Goal: Use online tool/utility: Use online tool/utility

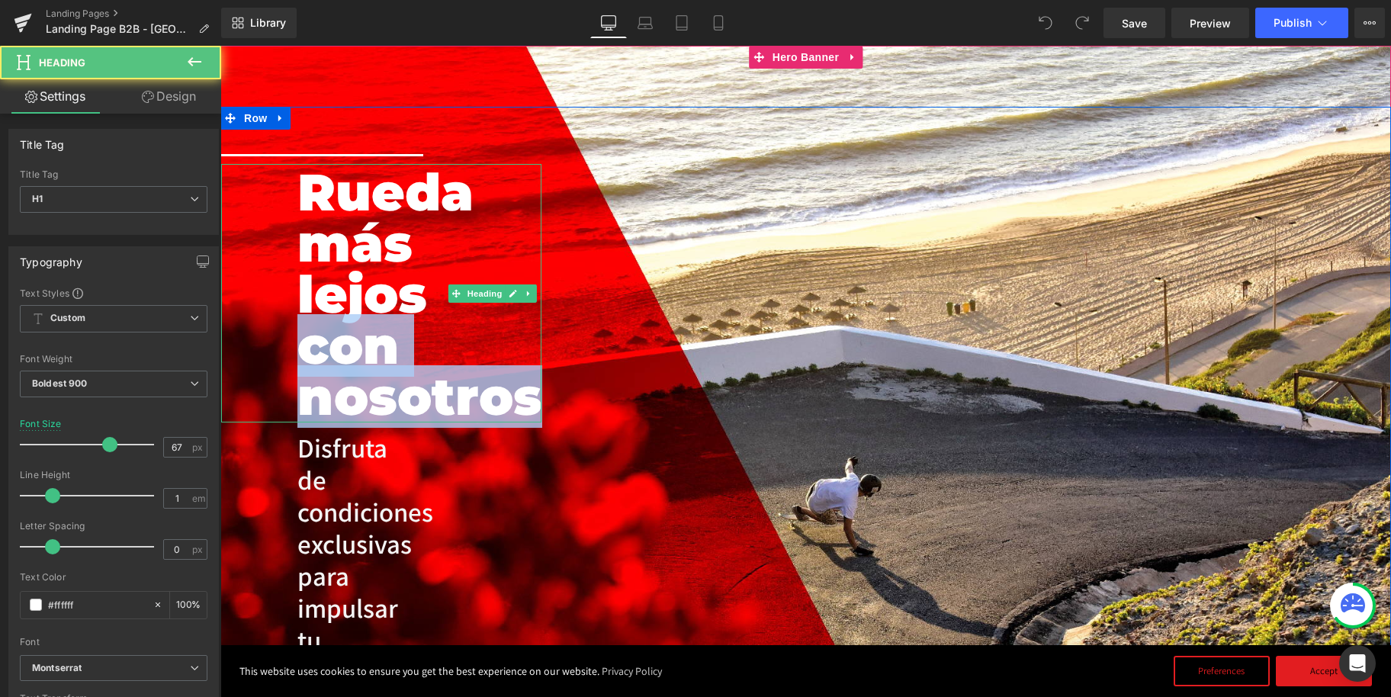
drag, startPoint x: 534, startPoint y: 396, endPoint x: 433, endPoint y: 292, distance: 144.5
click at [433, 291] on div "Rueda más lejos con nosotros" at bounding box center [492, 293] width 542 height 259
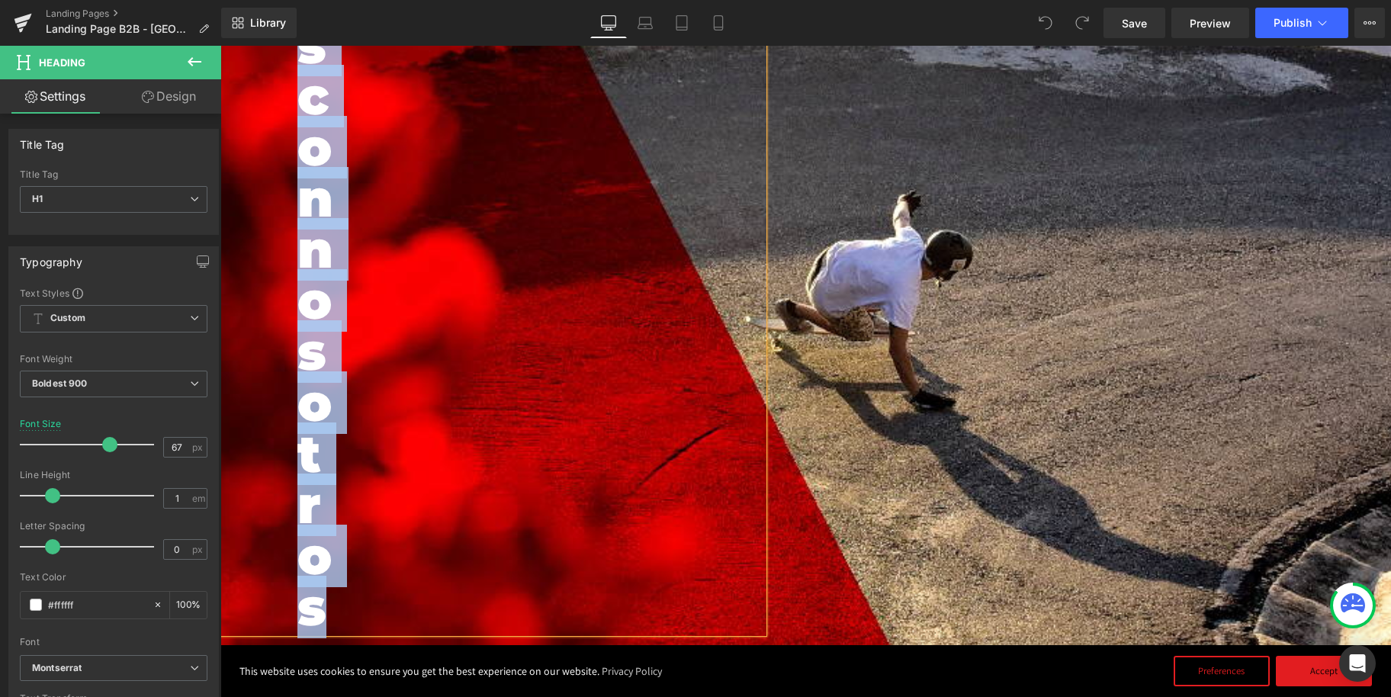
scroll to position [772, 0]
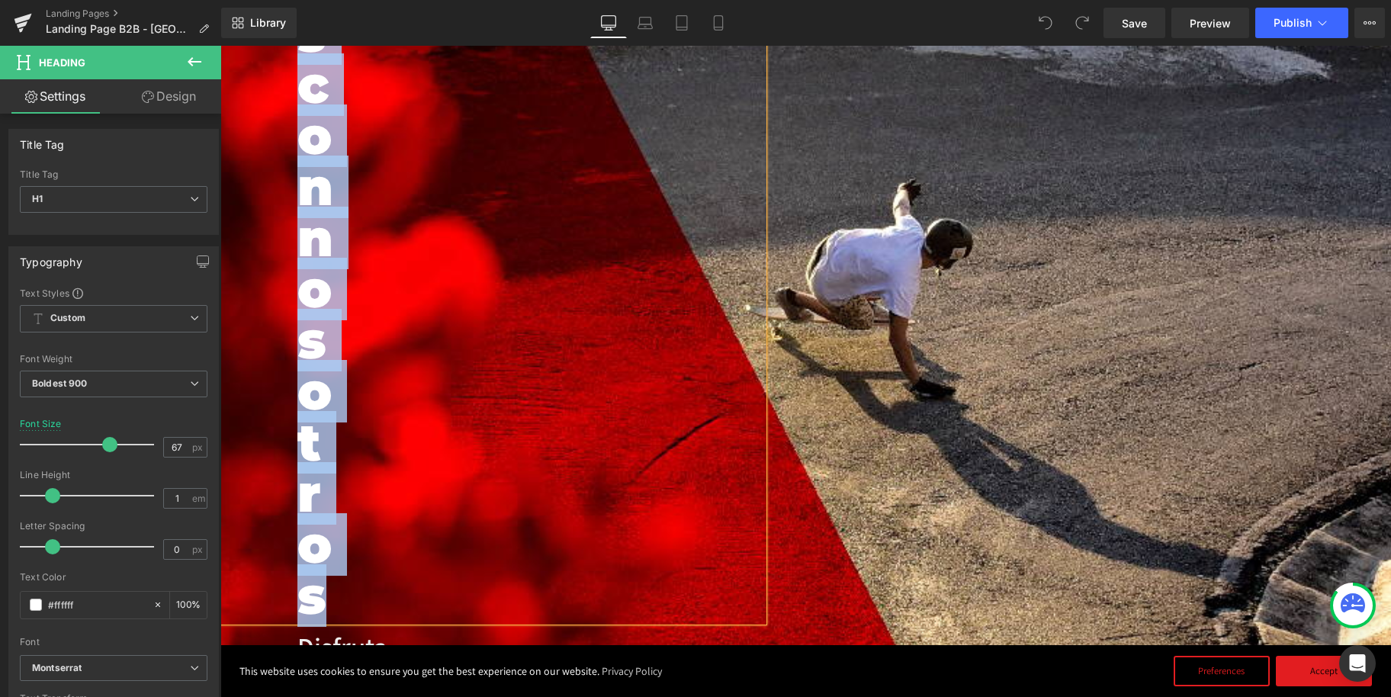
drag, startPoint x: 300, startPoint y: 183, endPoint x: 443, endPoint y: 634, distance: 473.7
click at [443, 634] on div "Image Separator [PERSON_NAME] más lejos con nosotros Heading Disfruta de condic…" at bounding box center [381, 186] width 320 height 1657
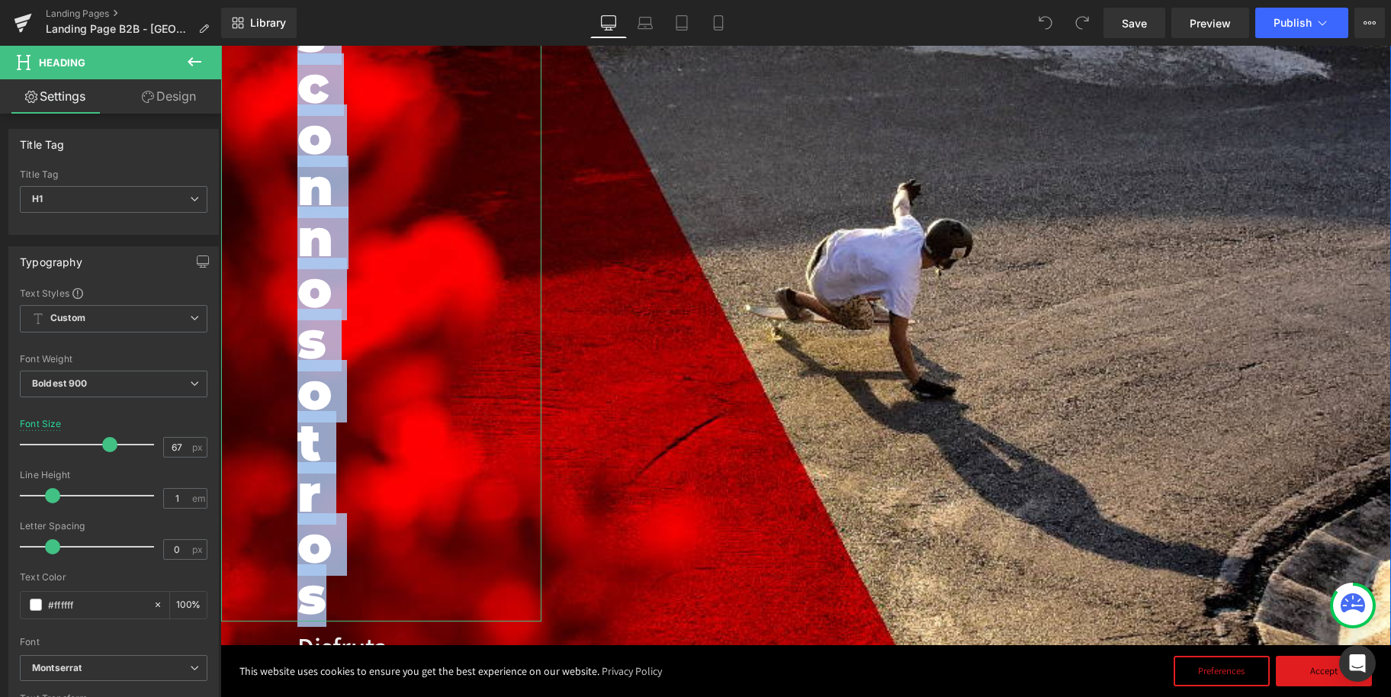
copy h1 "Rueda más lejos con nosotros"
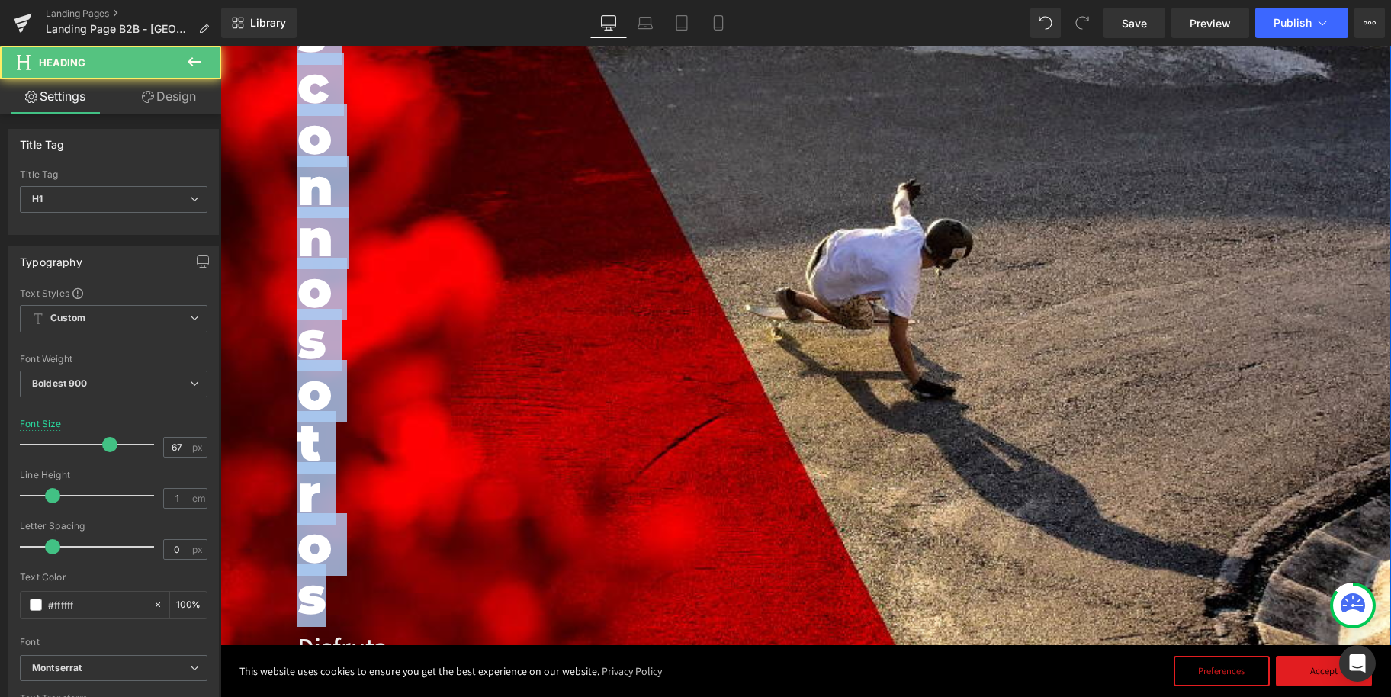
click at [573, 220] on div "Rueda más lejos con nosotros" at bounding box center [492, 6] width 542 height 1229
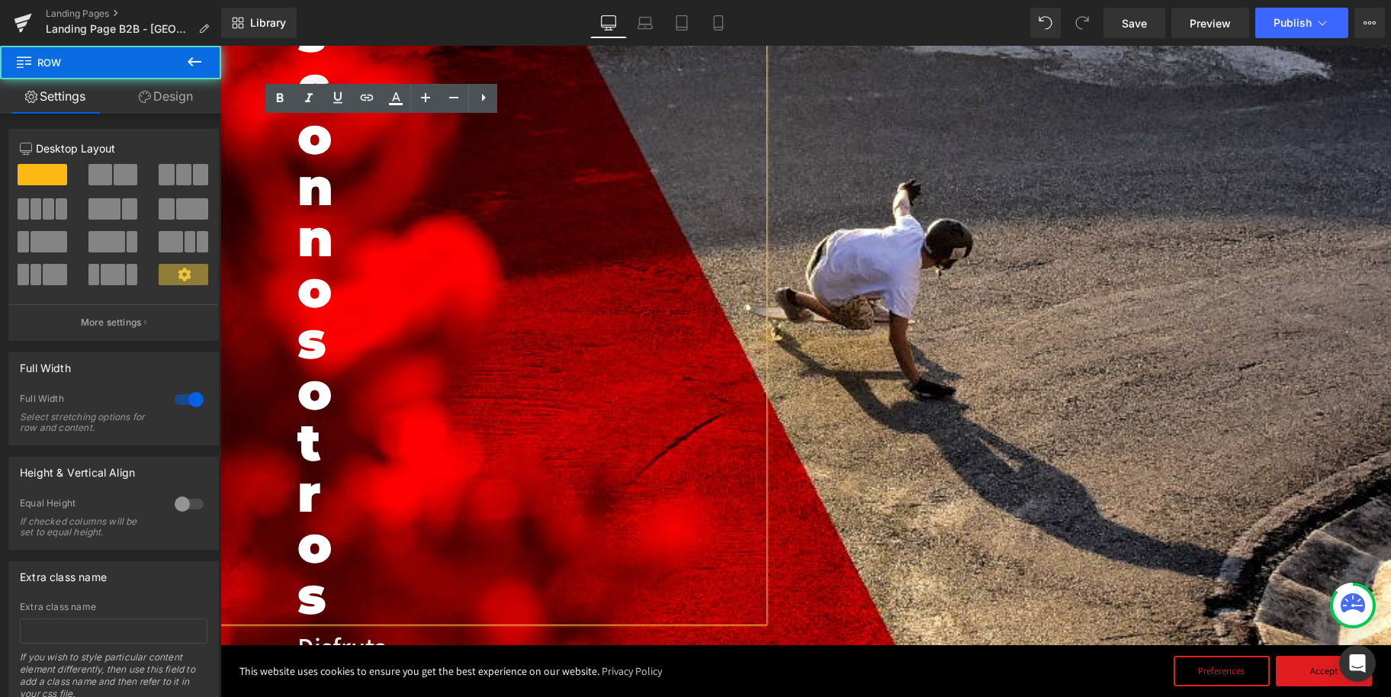
drag, startPoint x: 806, startPoint y: 221, endPoint x: 777, endPoint y: 225, distance: 29.2
click at [806, 221] on div "Image Separator [PERSON_NAME] más lejos con nosotros Heading Disfruta de condic…" at bounding box center [805, 179] width 1171 height 1688
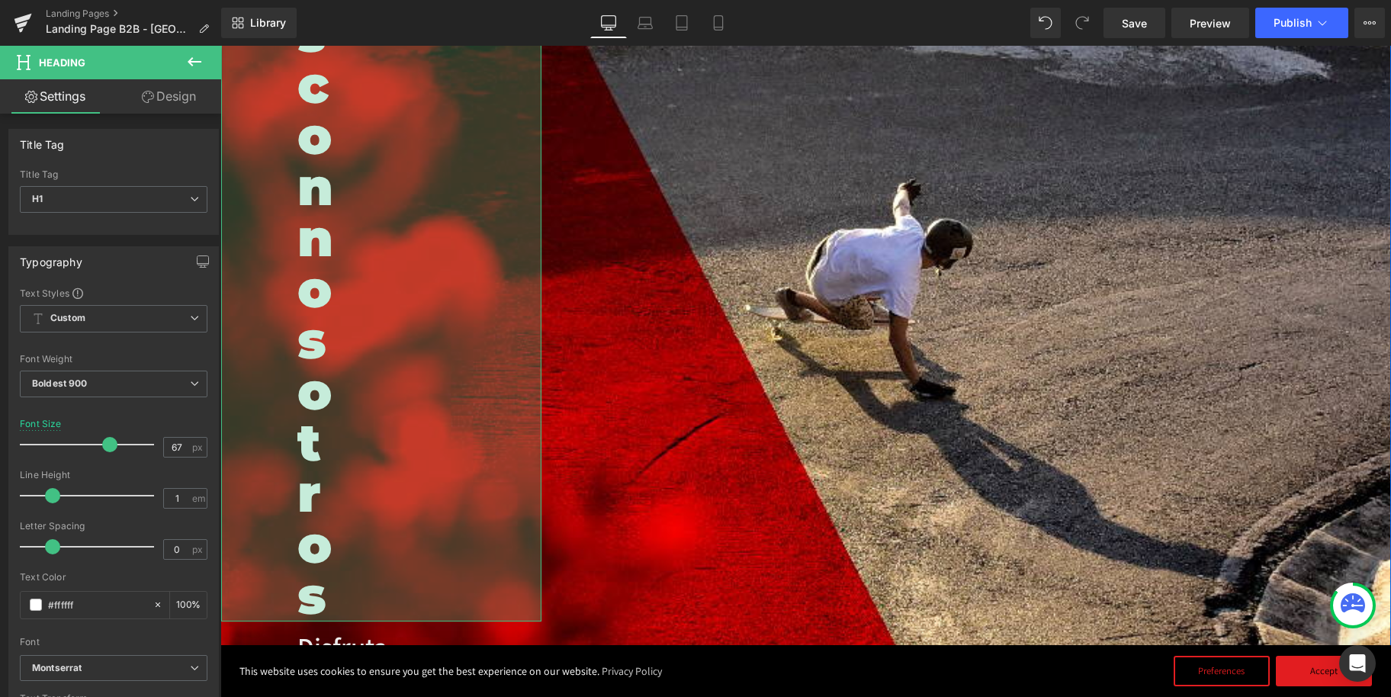
drag, startPoint x: 537, startPoint y: 251, endPoint x: 464, endPoint y: 247, distance: 72.5
click at [471, 247] on div "763px" at bounding box center [251, 6] width 582 height 1229
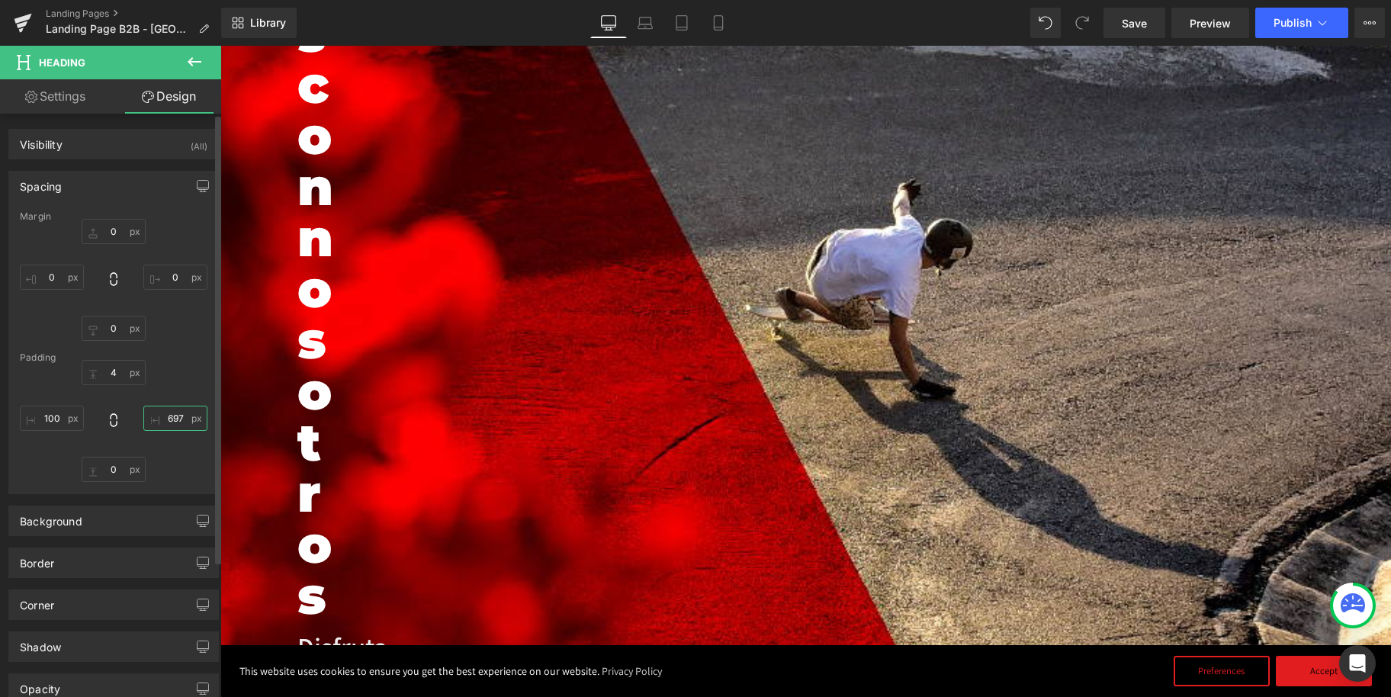
click at [171, 419] on input "697" at bounding box center [175, 418] width 64 height 25
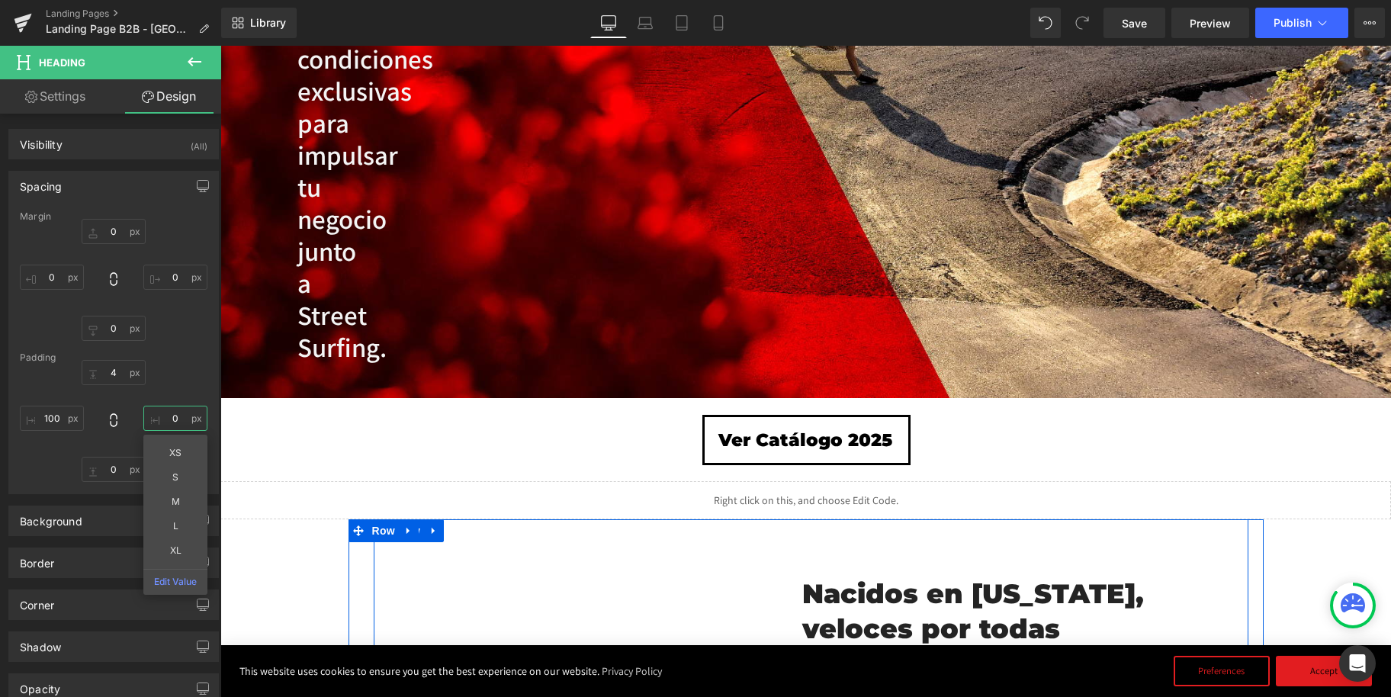
scroll to position [0, 0]
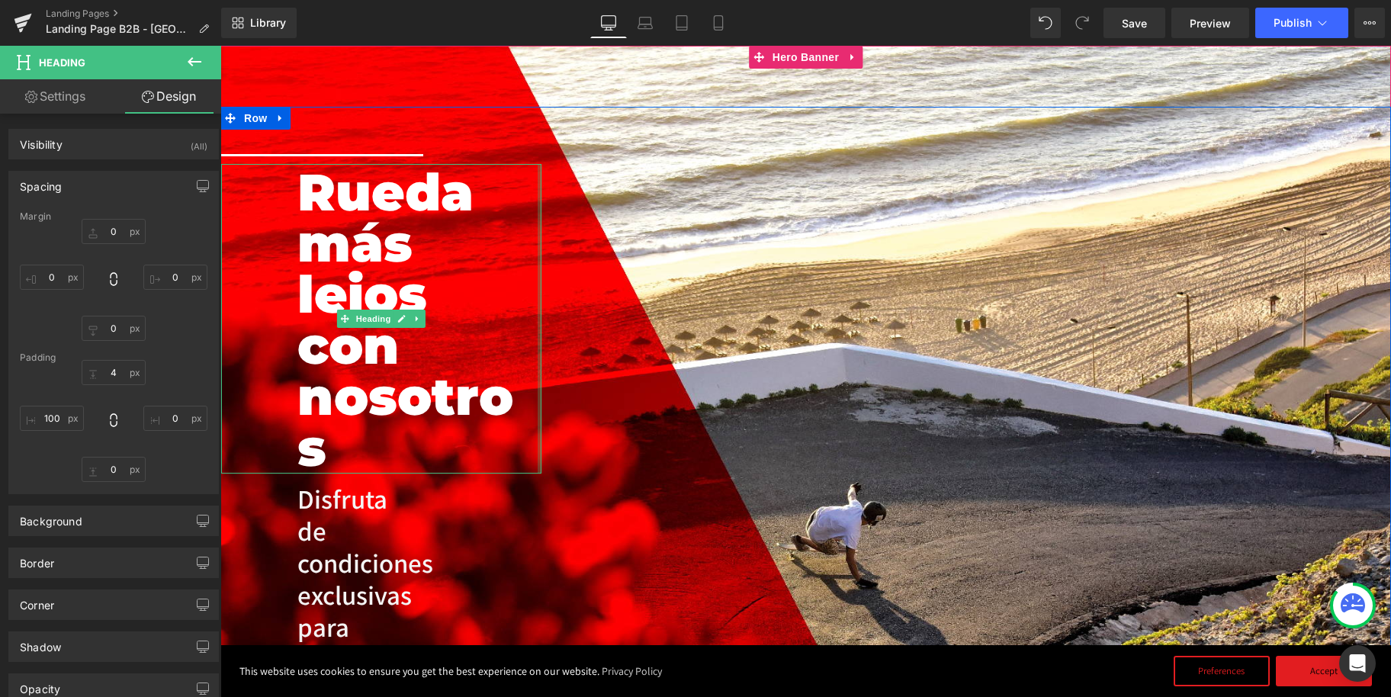
type input "0px"
drag, startPoint x: 539, startPoint y: 260, endPoint x: 591, endPoint y: 259, distance: 51.9
click at [596, 257] on div "Image Separator [PERSON_NAME] más lejos con nosotros Heading Disfruta de condic…" at bounding box center [805, 491] width 1171 height 768
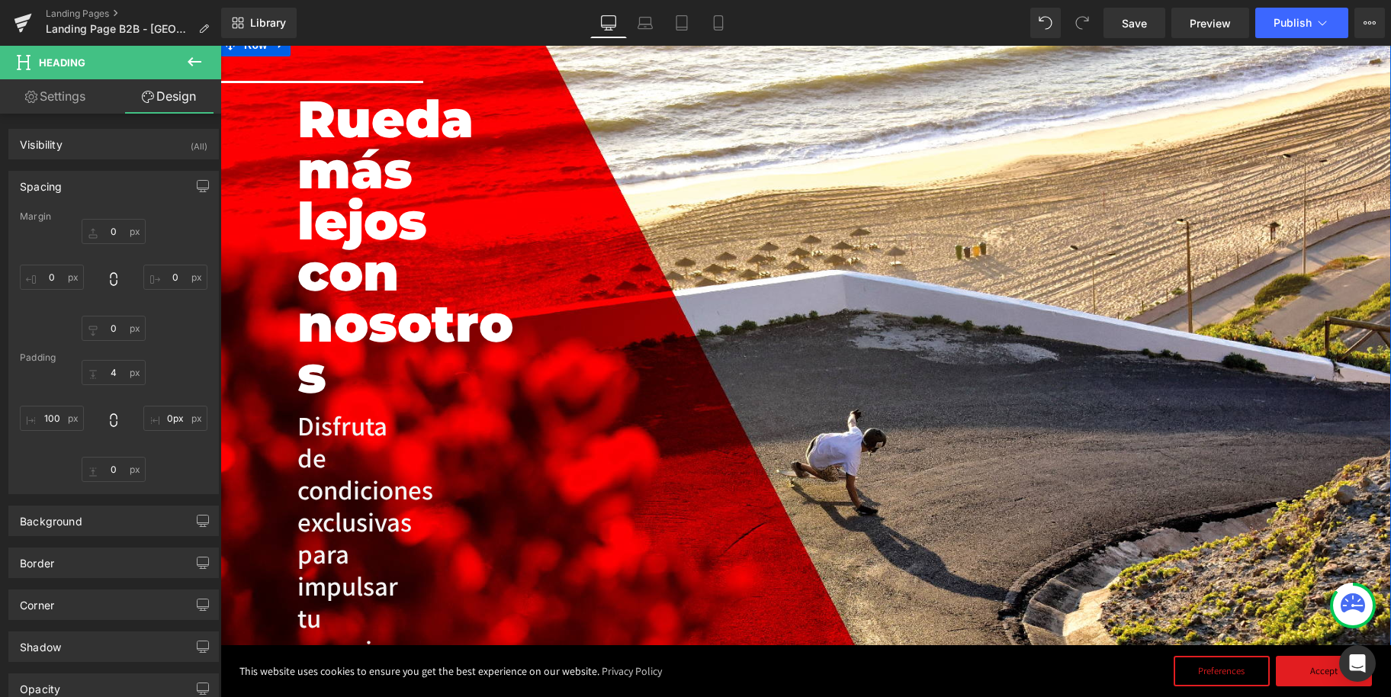
click at [510, 230] on h1 "Rueda más lejos con nosotros" at bounding box center [419, 247] width 244 height 307
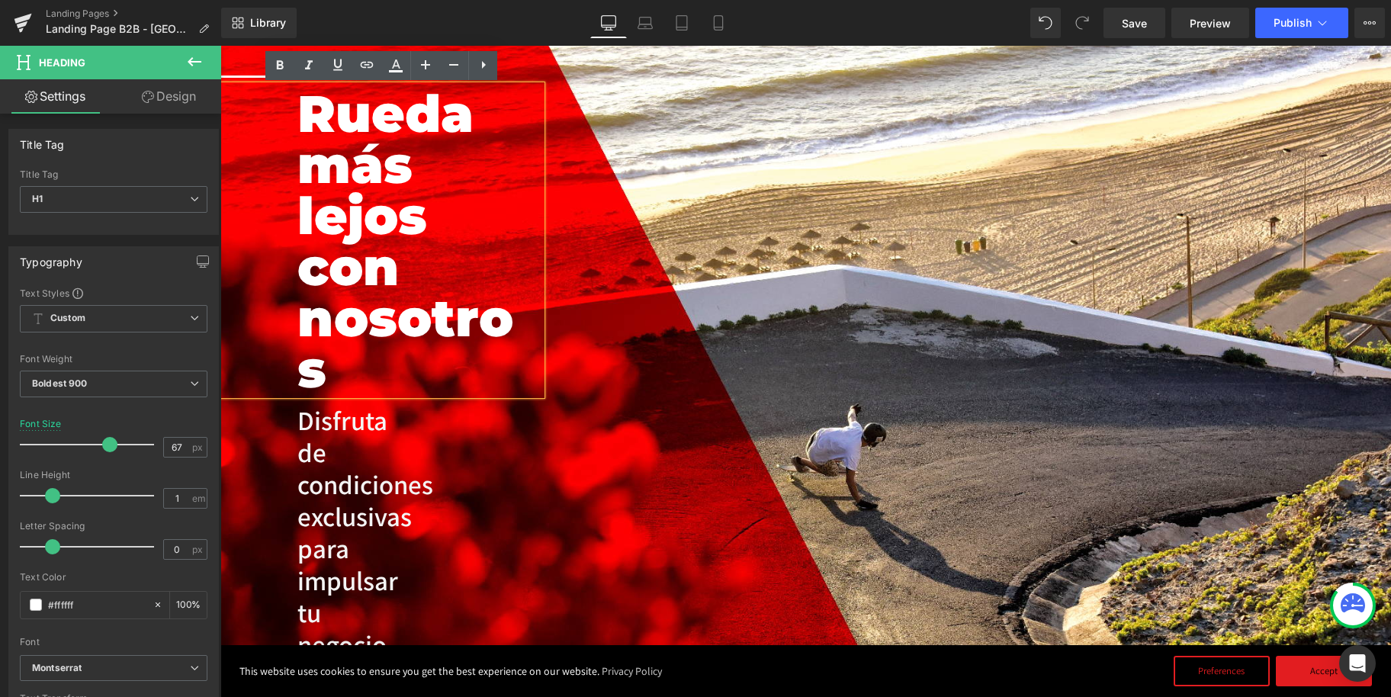
click at [560, 203] on div "Image Separator [PERSON_NAME] más lejos con nosotros Heading Disfruta de condic…" at bounding box center [805, 412] width 1171 height 768
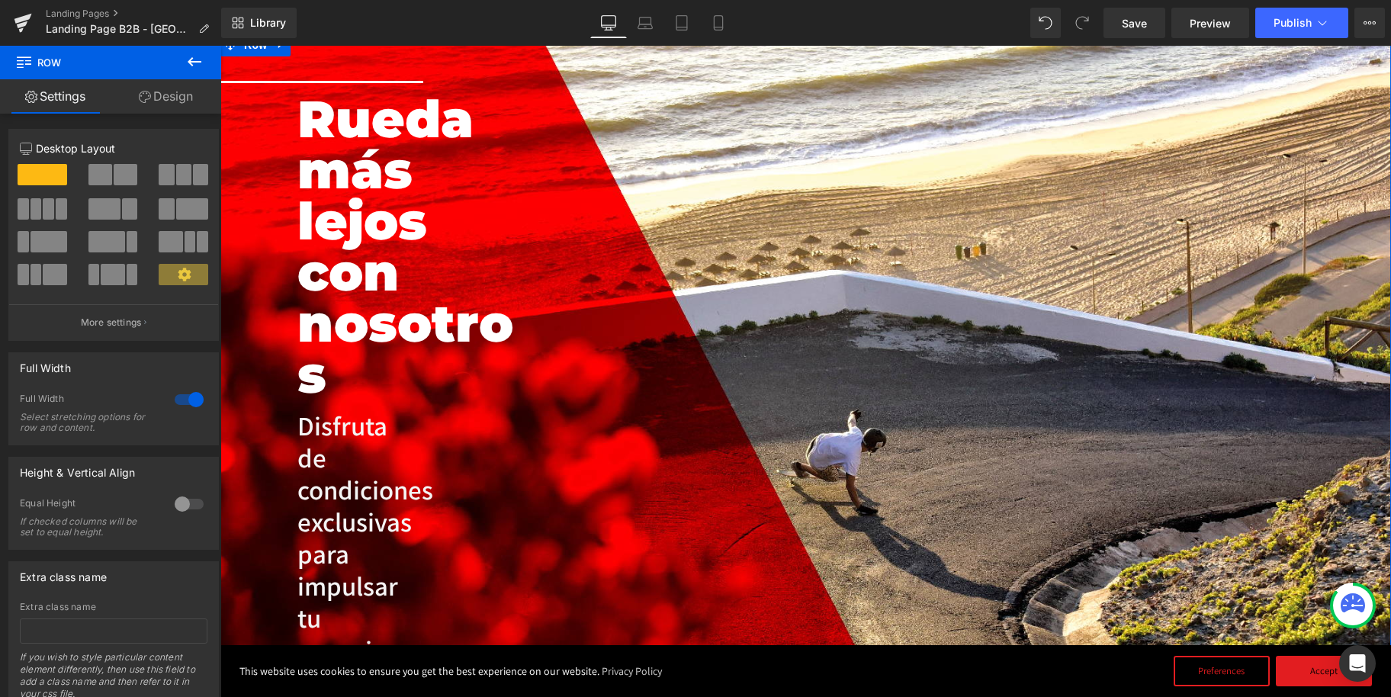
scroll to position [76, 0]
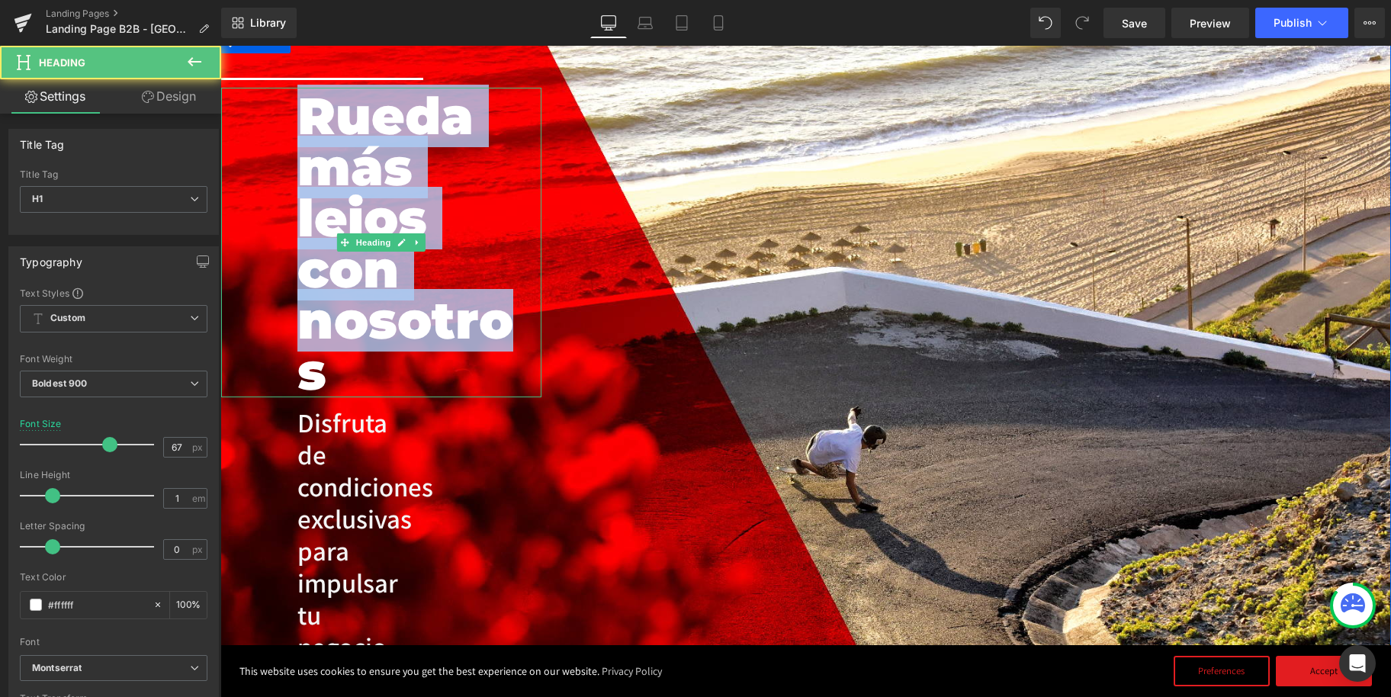
drag, startPoint x: 496, startPoint y: 310, endPoint x: 307, endPoint y: 131, distance: 260.6
click at [307, 131] on h1 "Rueda más lejos con nosotros" at bounding box center [419, 244] width 244 height 307
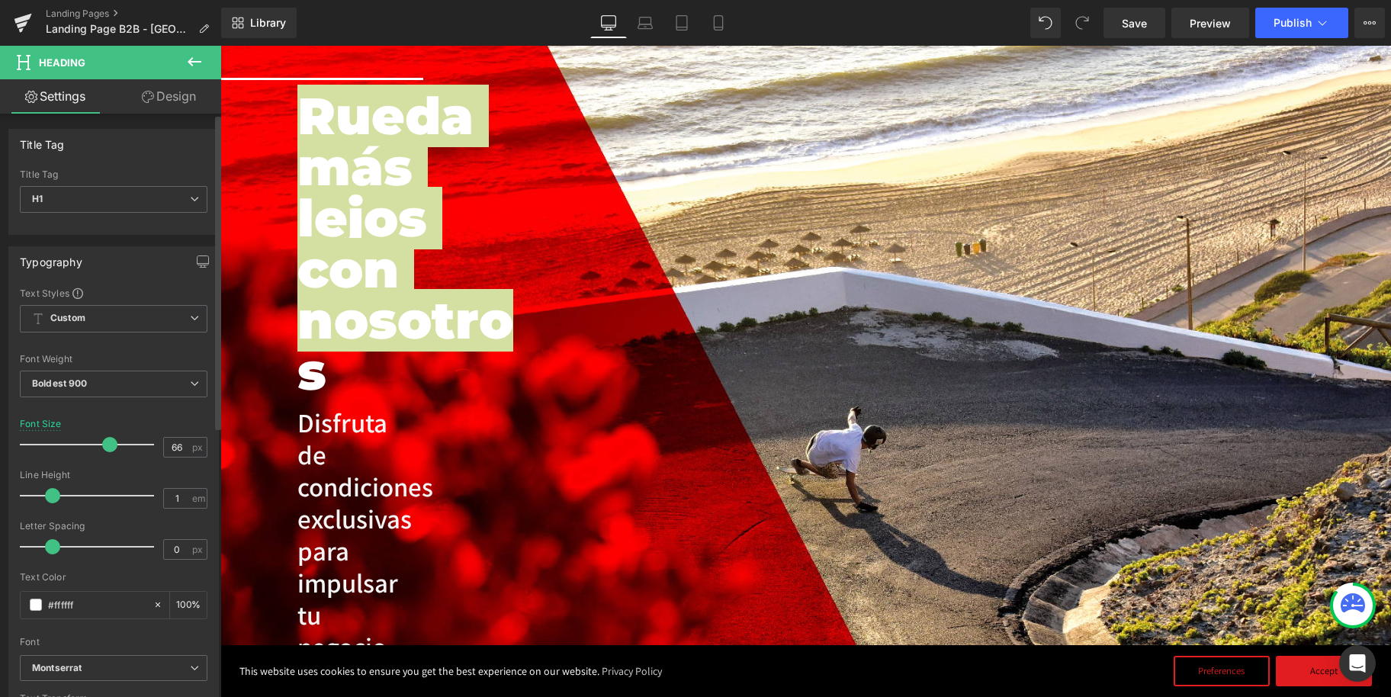
scroll to position [2, 0]
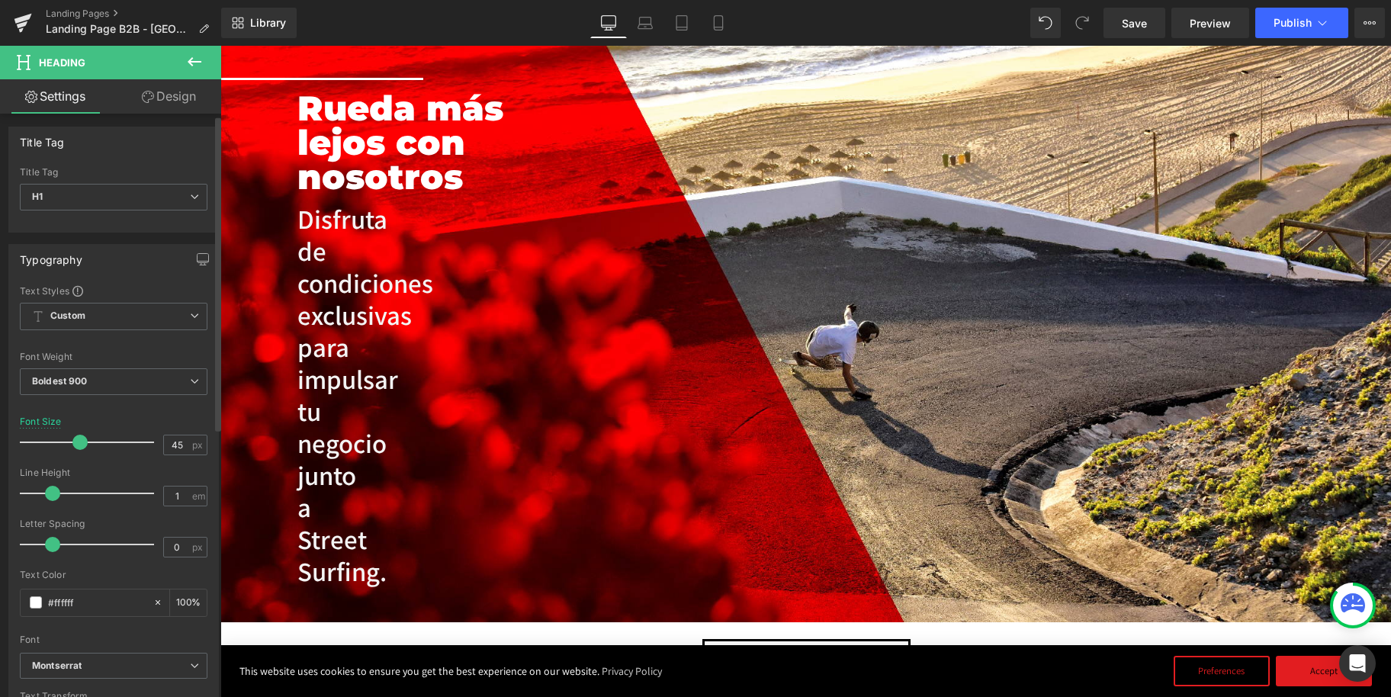
type input "46"
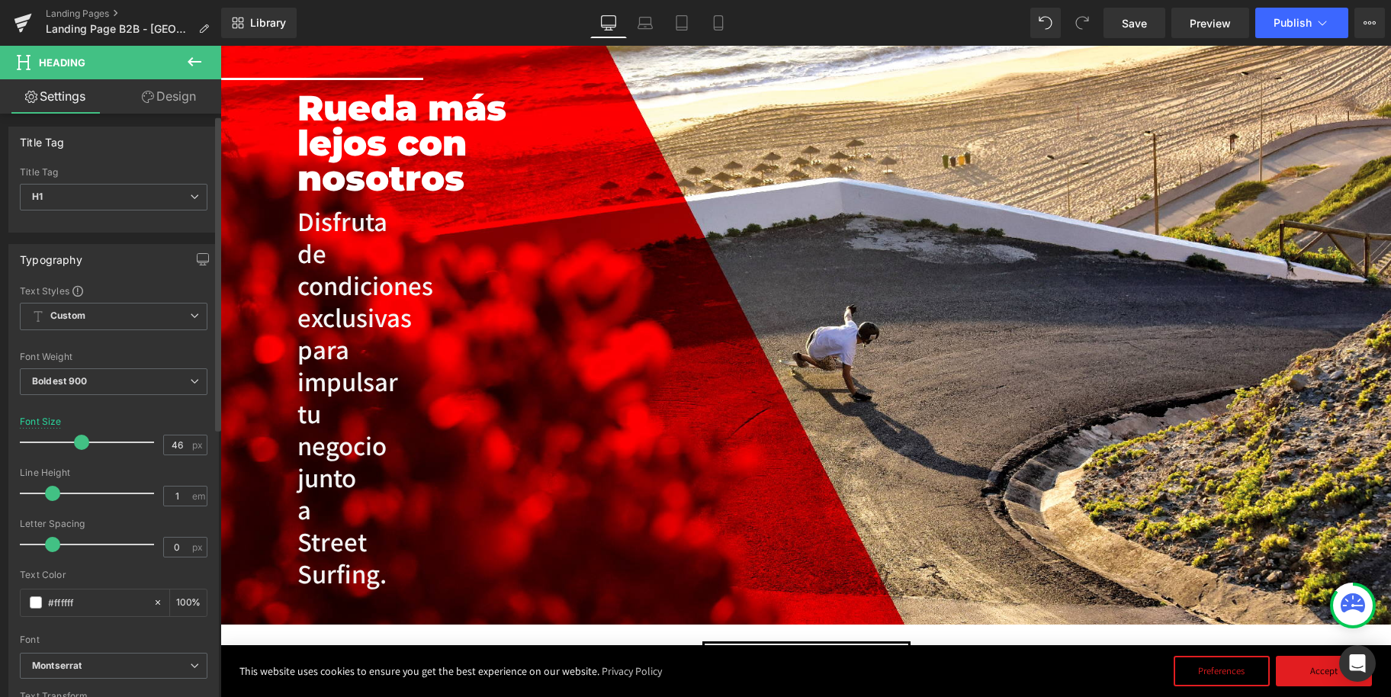
drag, startPoint x: 109, startPoint y: 444, endPoint x: 82, endPoint y: 447, distance: 27.6
click at [82, 447] on span at bounding box center [81, 442] width 15 height 15
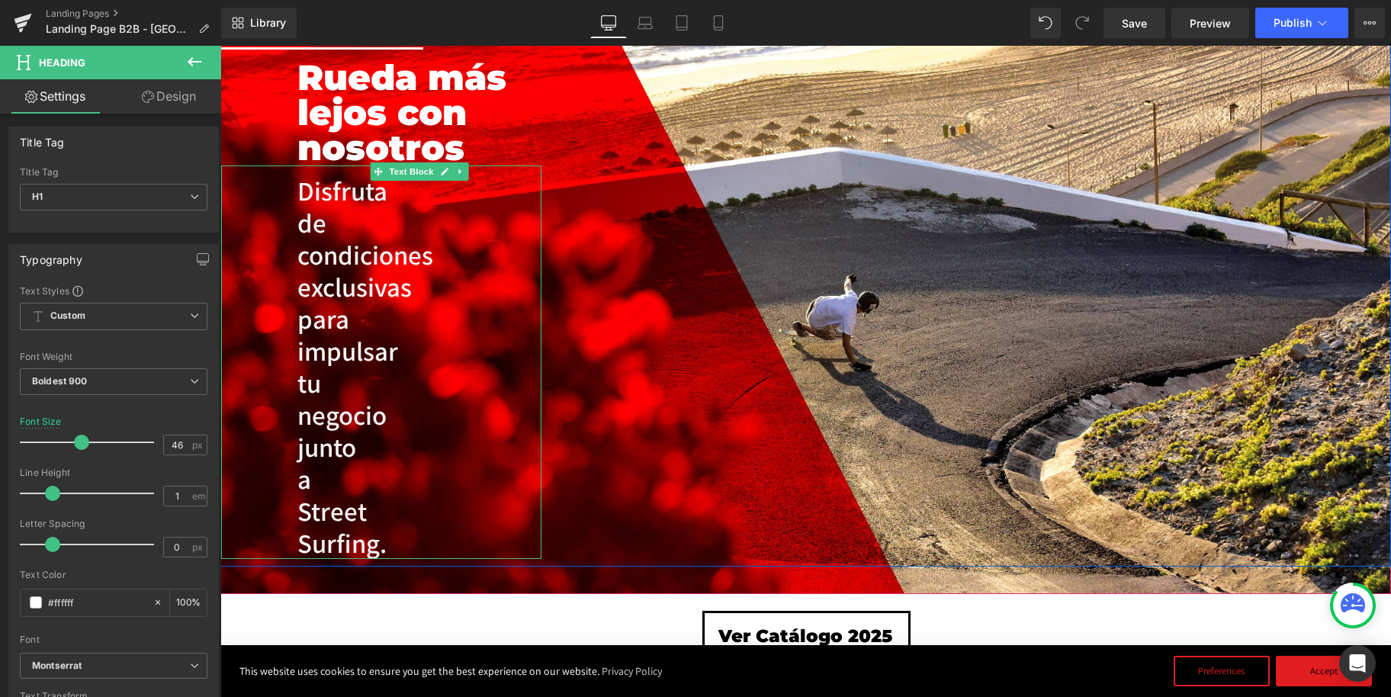
scroll to position [111, 0]
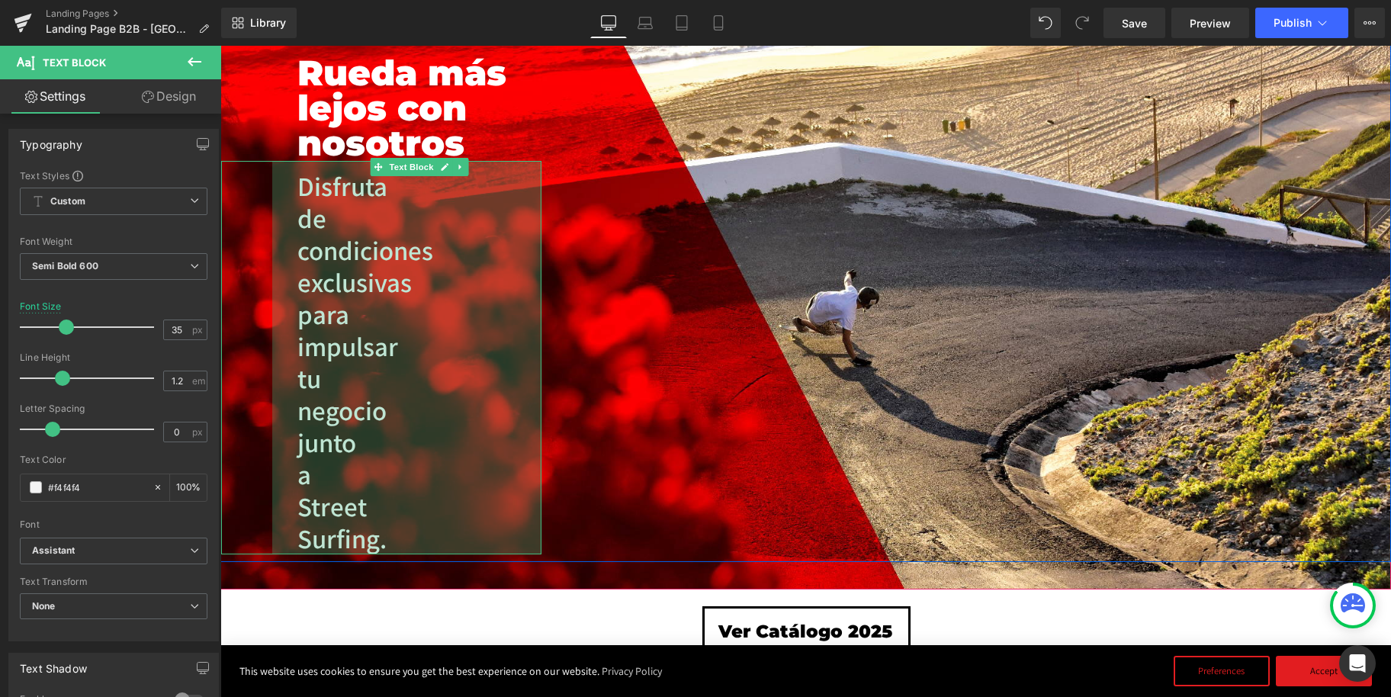
drag, startPoint x: 539, startPoint y: 294, endPoint x: 627, endPoint y: 291, distance: 87.8
click at [631, 291] on div "Image Separator [PERSON_NAME] más lejos con nosotros Heading Disfruta de condic…" at bounding box center [805, 278] width 1171 height 567
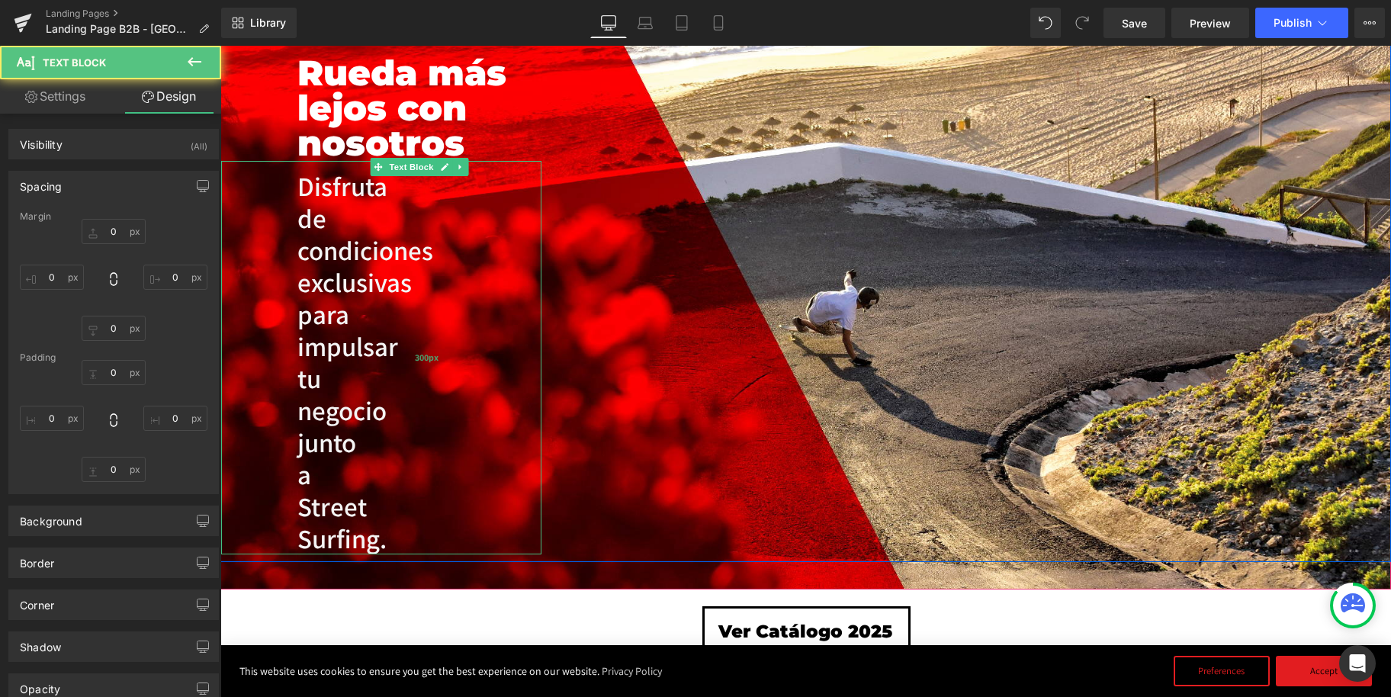
type input "0"
type input "12"
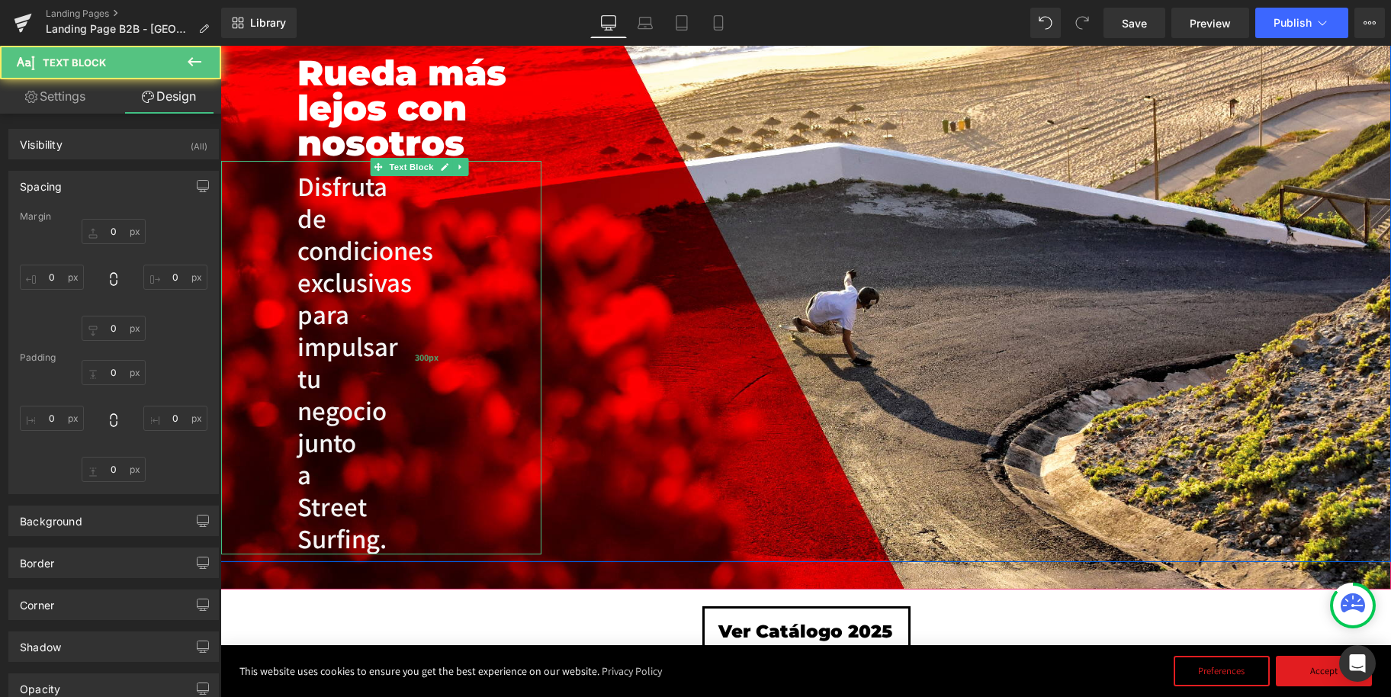
type input "300"
type input "0"
type input "100"
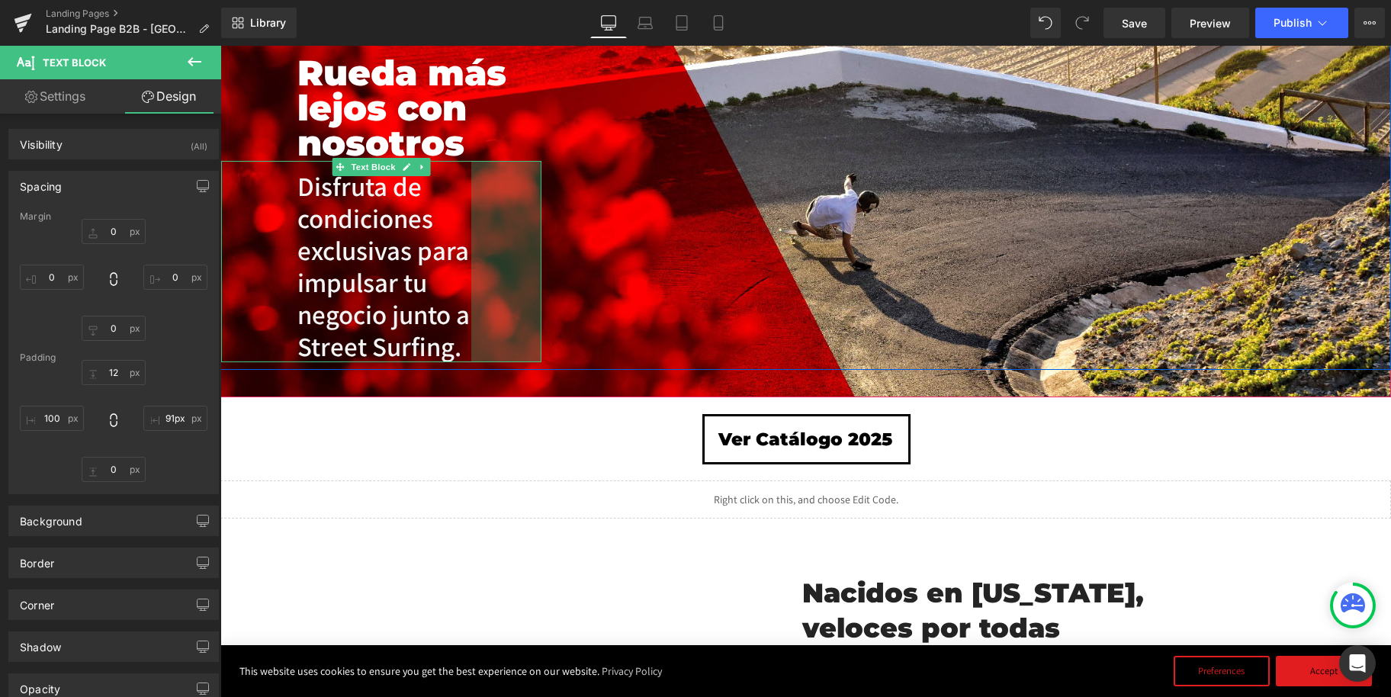
drag, startPoint x: 443, startPoint y: 313, endPoint x: 602, endPoint y: 308, distance: 159.5
click at [602, 308] on div "Image Separator [PERSON_NAME] más lejos con nosotros Heading Disfruta de condic…" at bounding box center [805, 182] width 1171 height 374
type input "0px"
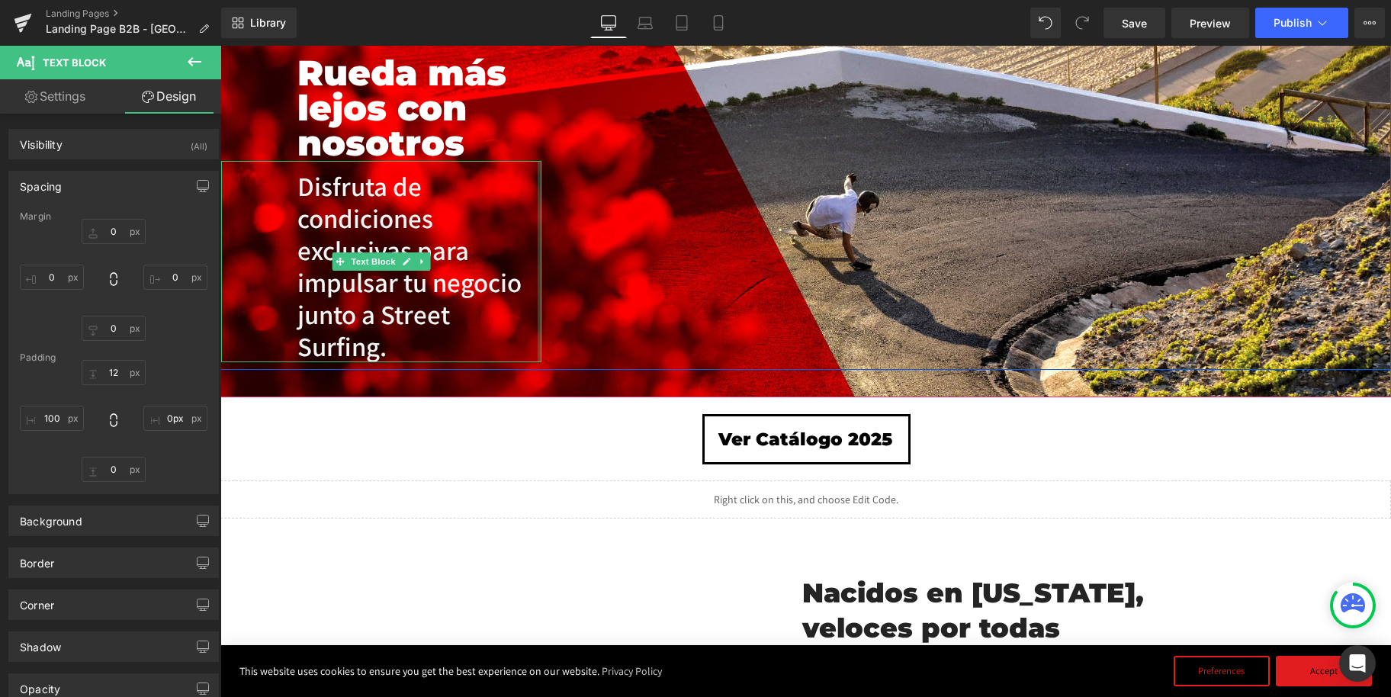
drag, startPoint x: 503, startPoint y: 291, endPoint x: 591, endPoint y: 294, distance: 87.8
click at [612, 295] on div "Image Separator [PERSON_NAME] más lejos con nosotros Heading Disfruta de condic…" at bounding box center [805, 182] width 1171 height 374
drag, startPoint x: 538, startPoint y: 291, endPoint x: 590, endPoint y: 293, distance: 51.9
click at [599, 294] on div "Image Separator [PERSON_NAME] más lejos con nosotros Heading Disfruta de condic…" at bounding box center [805, 182] width 1171 height 374
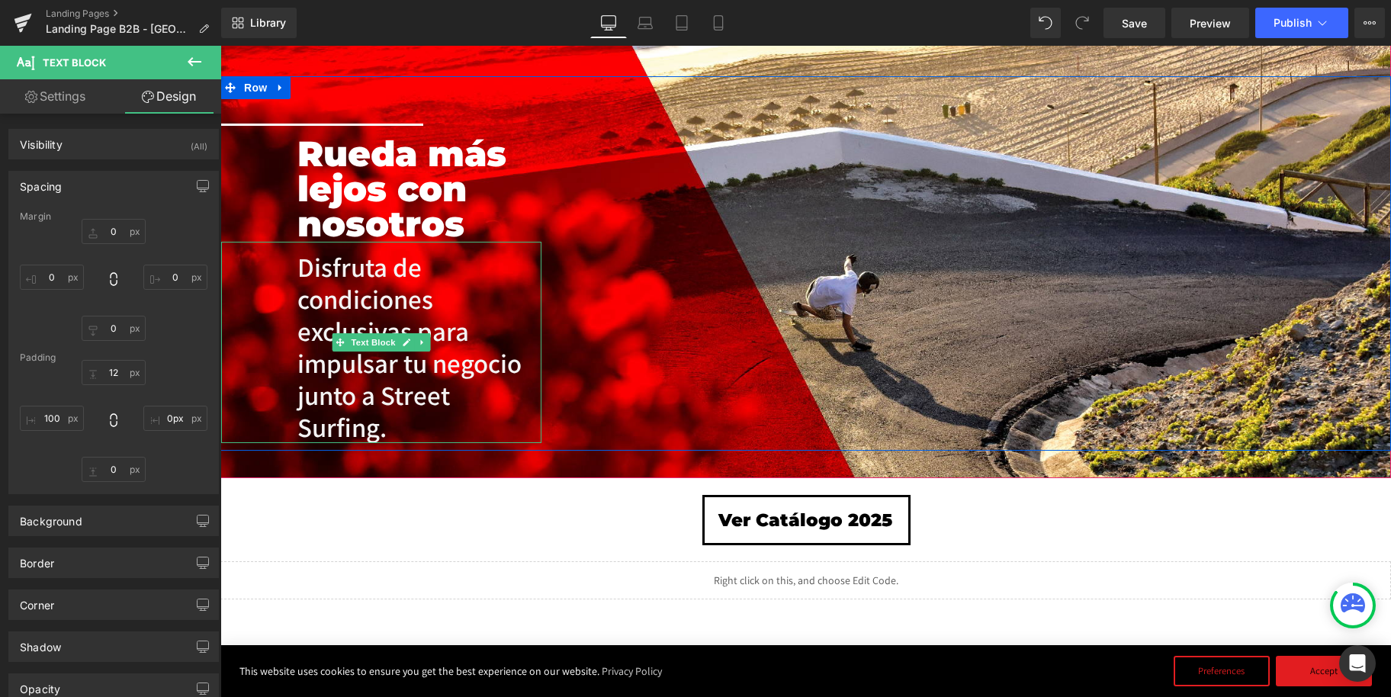
scroll to position [0, 0]
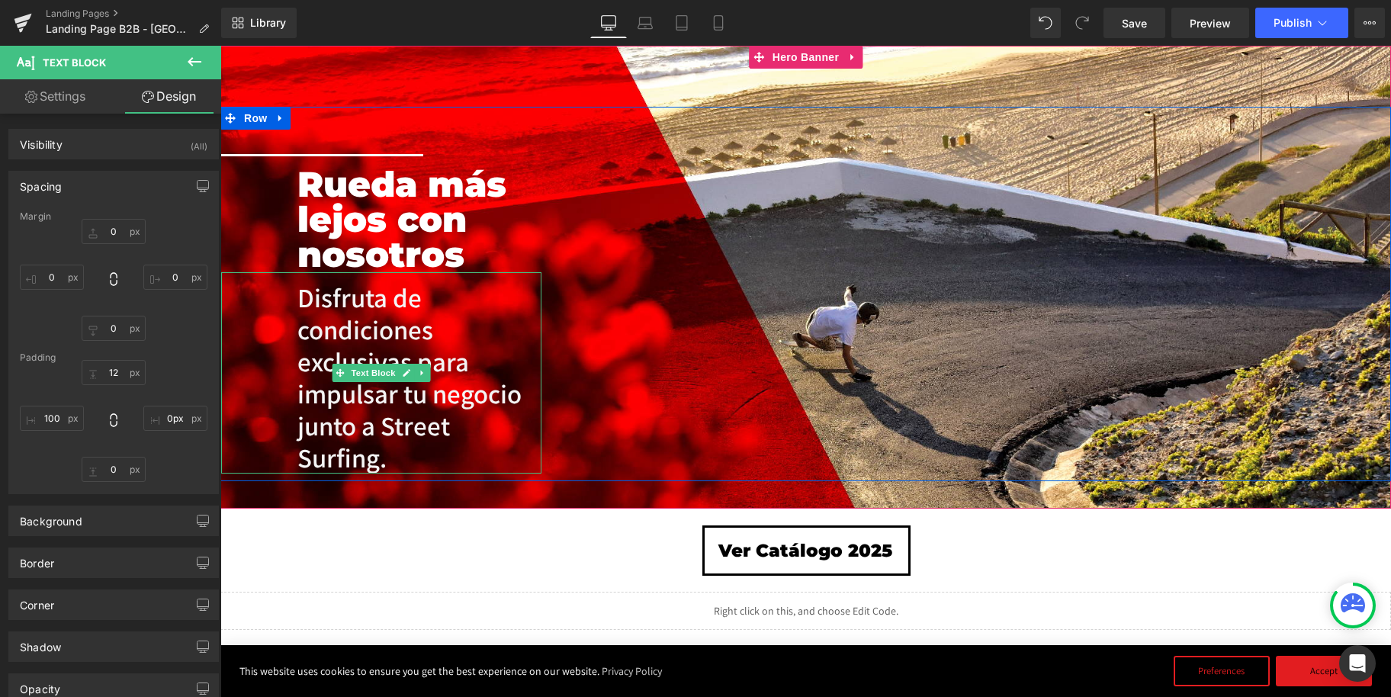
click at [394, 463] on p "Disfruta de condiciones exclusivas para impulsar tu negocio junto a Street Surf…" at bounding box center [419, 377] width 244 height 192
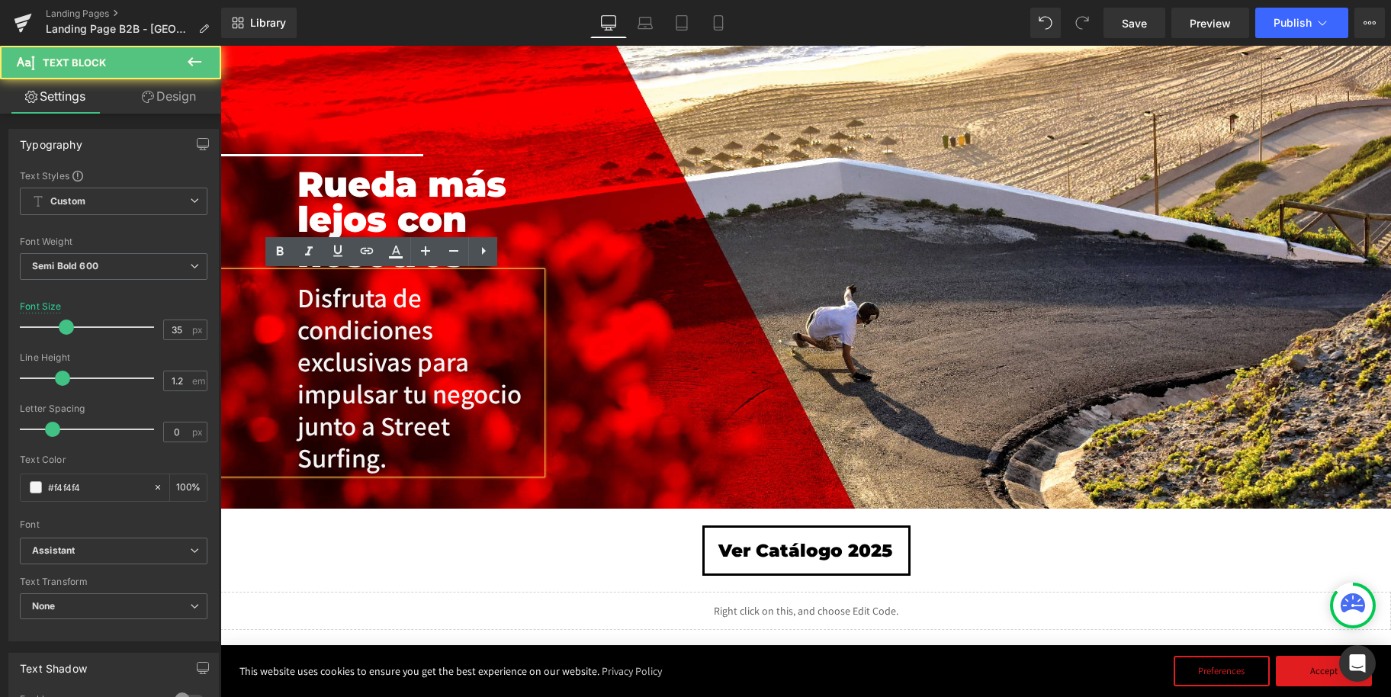
click at [394, 463] on p "Disfruta de condiciones exclusivas para impulsar tu negocio junto a Street Surf…" at bounding box center [419, 377] width 244 height 192
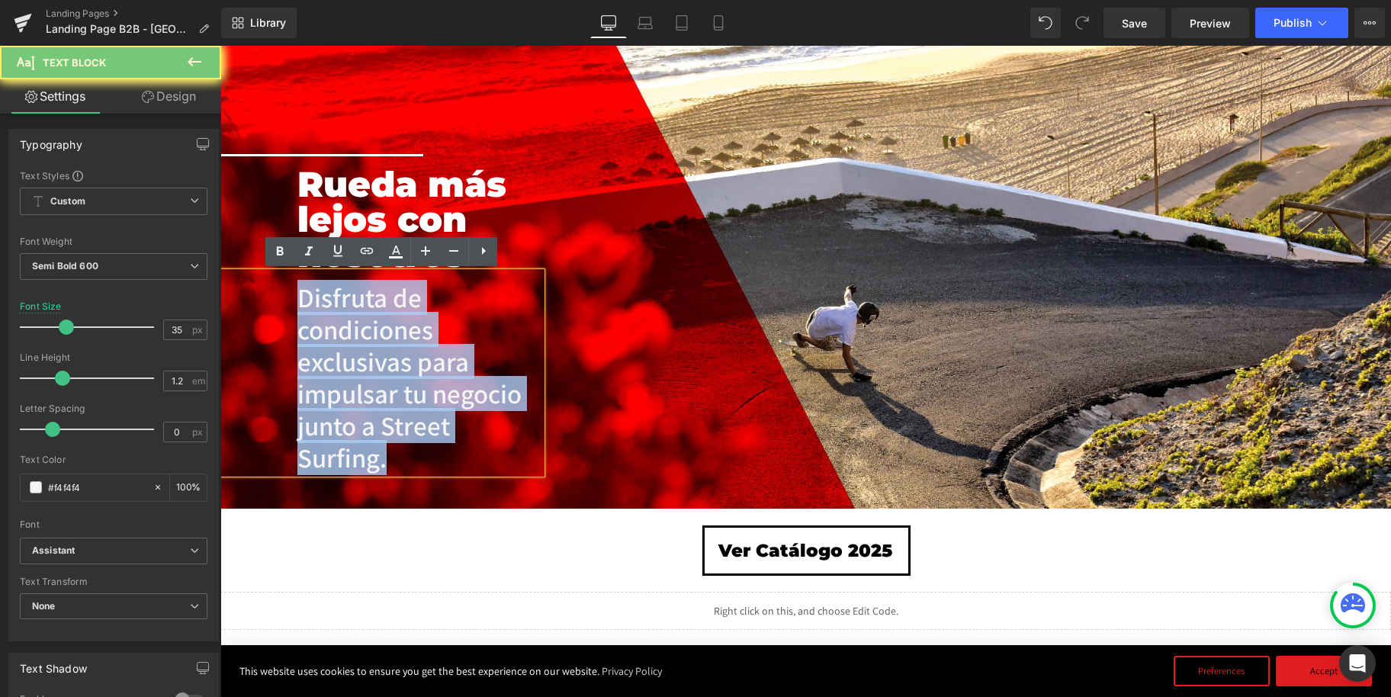
click at [394, 463] on p "Disfruta de condiciones exclusivas para impulsar tu negocio junto a Street Surf…" at bounding box center [419, 377] width 244 height 192
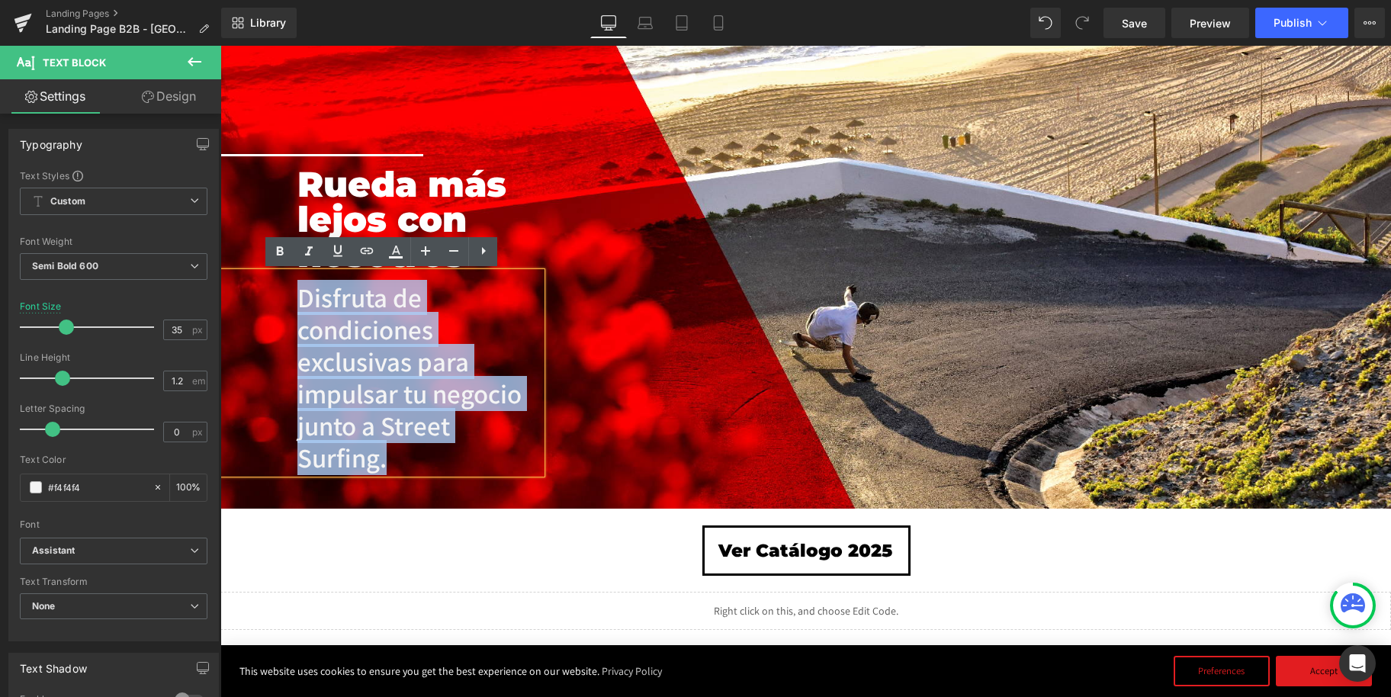
copy p "Disfruta de condiciones exclusivas para impulsar tu negocio junto a Street Surf…"
